Goal: Task Accomplishment & Management: Manage account settings

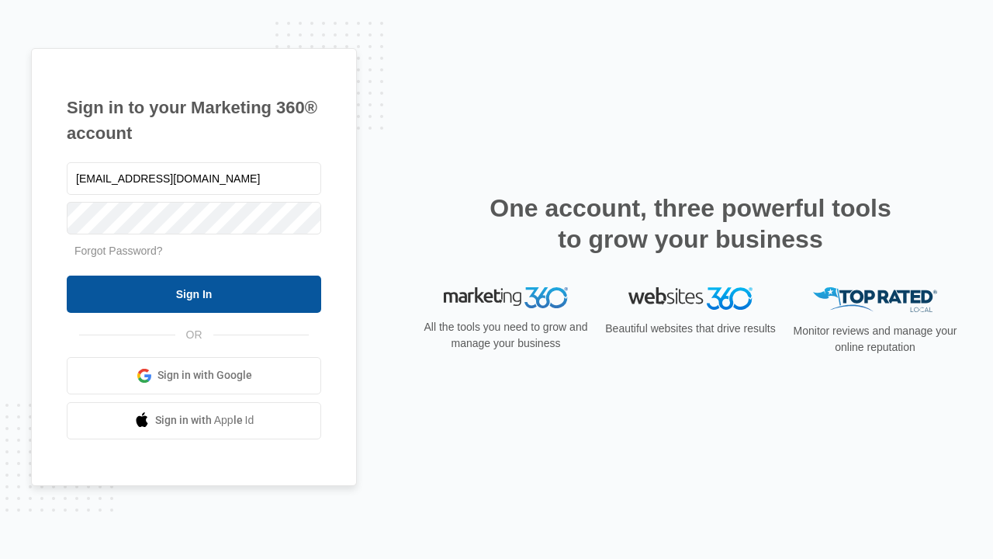
click at [194, 293] on input "Sign In" at bounding box center [194, 293] width 254 height 37
